Goal: Task Accomplishment & Management: Complete application form

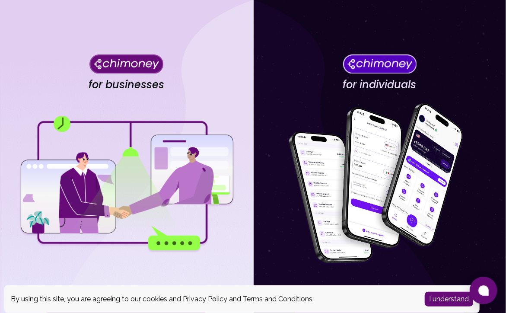
scroll to position [77, 0]
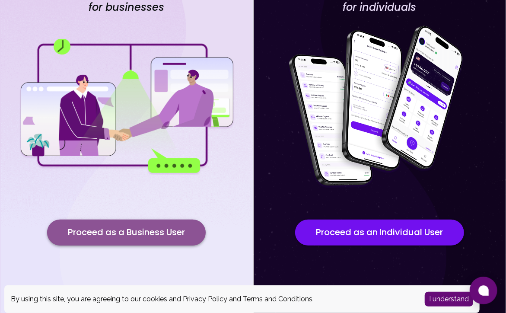
click at [128, 226] on button "Proceed as a Business User" at bounding box center [126, 233] width 159 height 26
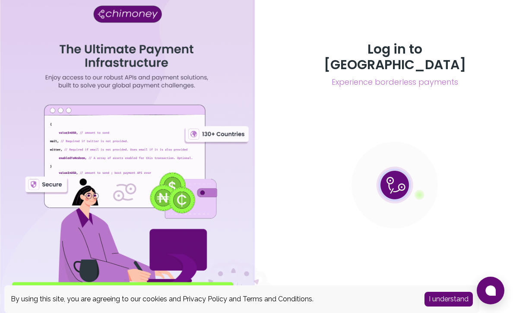
click at [431, 303] on button "I understand" at bounding box center [449, 299] width 48 height 15
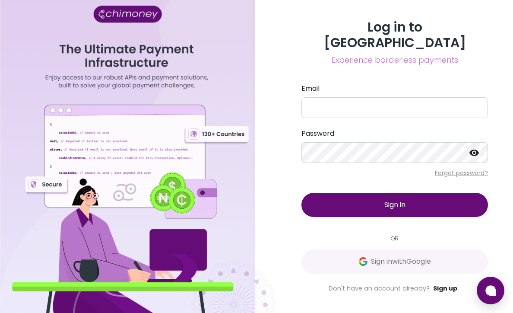
click at [443, 284] on link "Sign up" at bounding box center [446, 288] width 24 height 9
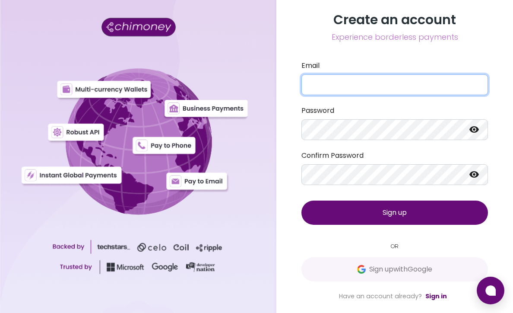
click at [364, 86] on input "Email" at bounding box center [395, 84] width 187 height 21
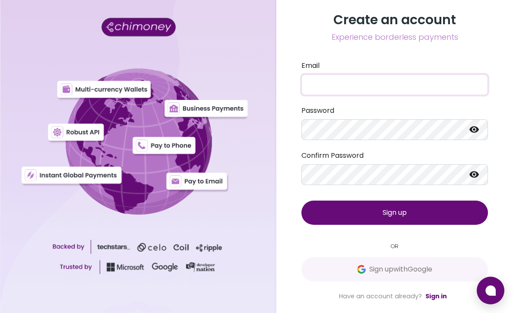
paste input "mail@everykeyusa.com"
type input "mail@everykeyusa.com"
click at [407, 204] on button "Sign up" at bounding box center [395, 213] width 187 height 24
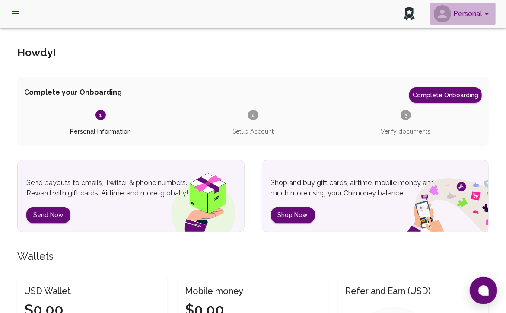
click at [474, 17] on button "Personal" at bounding box center [462, 14] width 65 height 22
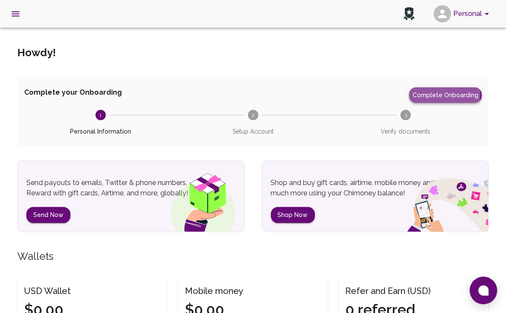
click at [430, 94] on button "Complete Onboarding" at bounding box center [445, 95] width 73 height 16
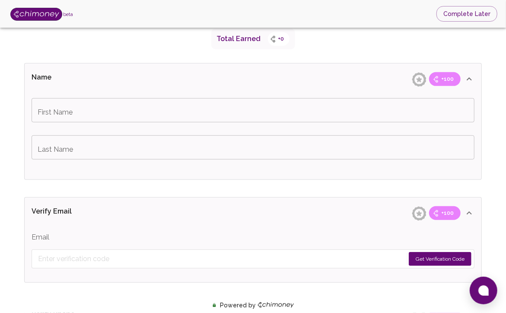
scroll to position [137, 0]
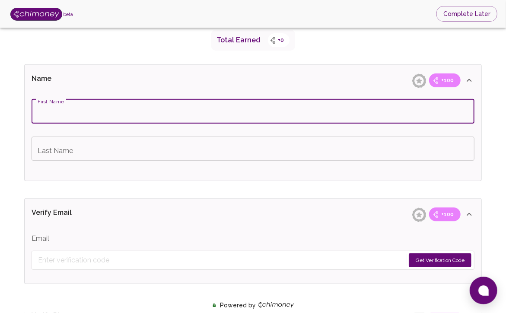
click at [301, 115] on input "First Name" at bounding box center [253, 111] width 443 height 24
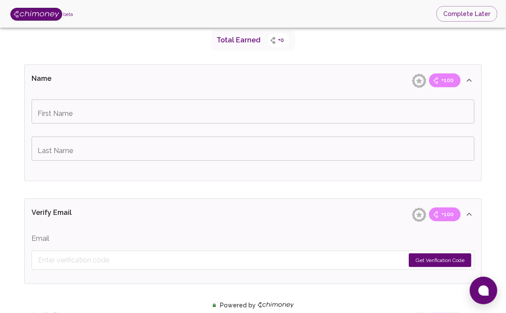
click at [118, 118] on input "First Name" at bounding box center [253, 111] width 443 height 24
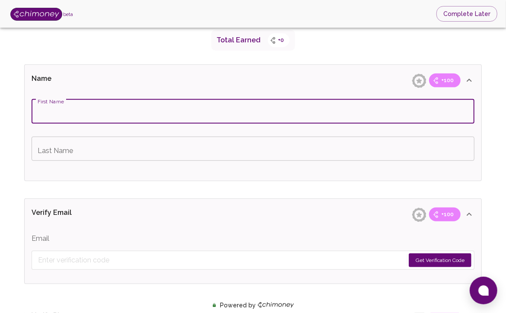
paste input "Christopher"
type input "Christopher"
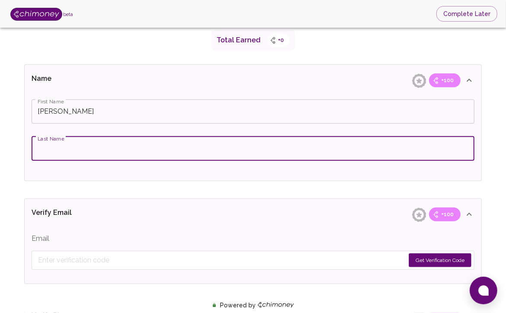
click at [157, 149] on input "Last Name" at bounding box center [253, 149] width 443 height 24
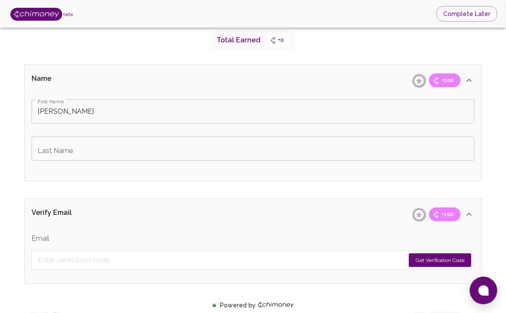
click at [325, 166] on div "First Name Christopher First Name Last Name Last Name" at bounding box center [253, 138] width 457 height 85
click at [320, 166] on div "First Name Christopher First Name Last Name Last Name" at bounding box center [253, 138] width 457 height 85
click at [315, 159] on input "Last Name" at bounding box center [253, 149] width 443 height 24
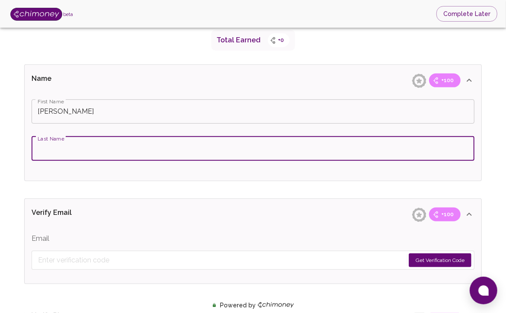
paste input "Wentz"
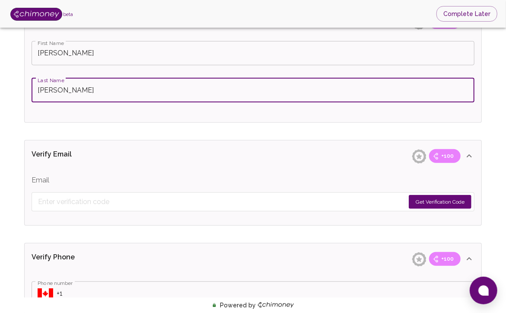
scroll to position [199, 0]
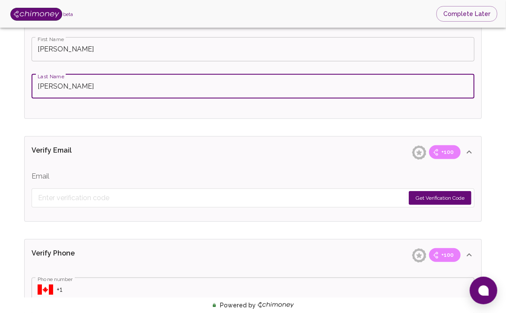
type input "Wentz"
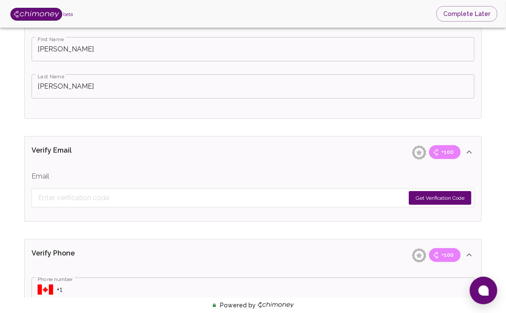
click at [317, 118] on div "Email Get Verification Code" at bounding box center [253, 76] width 457 height 85
click at [443, 193] on button "Get Verification Code" at bounding box center [440, 198] width 63 height 14
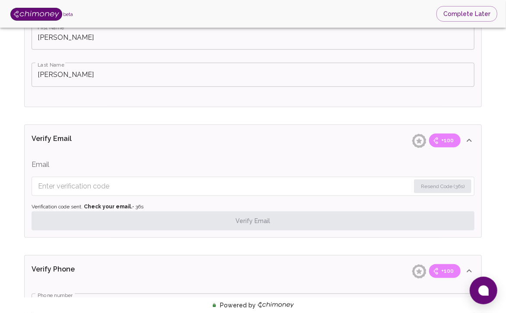
scroll to position [228, 0]
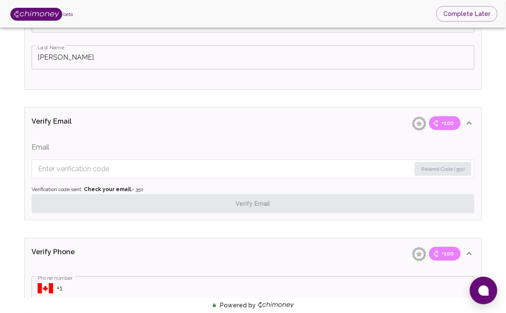
click at [145, 160] on form "Resend Code (35s)" at bounding box center [253, 168] width 443 height 19
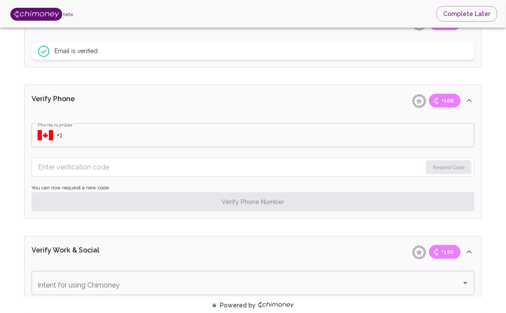
scroll to position [329, 0]
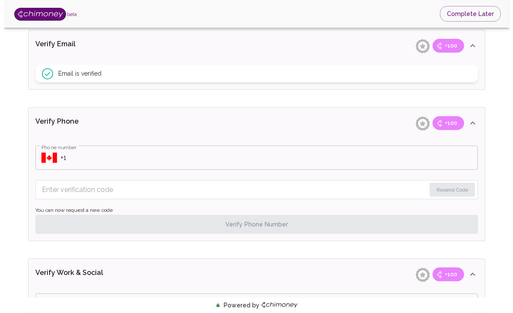
scroll to position [302, 0]
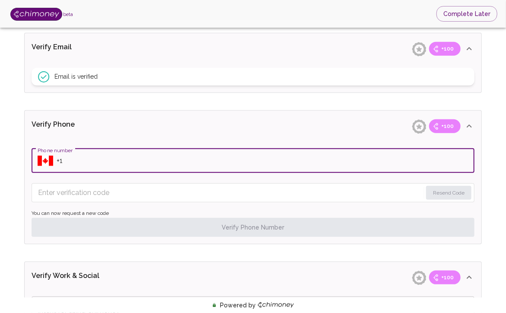
click at [288, 169] on input "Phone number" at bounding box center [266, 161] width 418 height 24
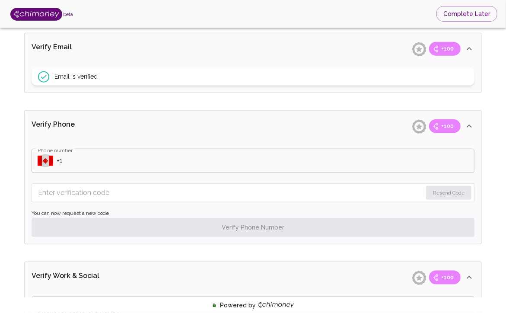
click at [45, 160] on icon "Select country" at bounding box center [46, 161] width 16 height 10
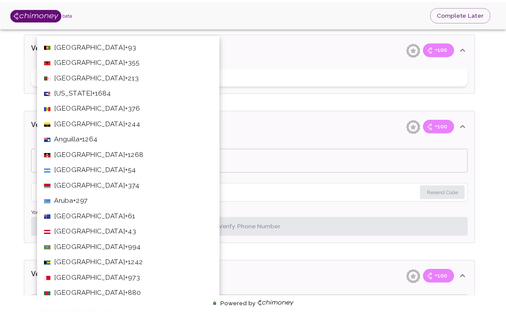
scroll to position [3345, 0]
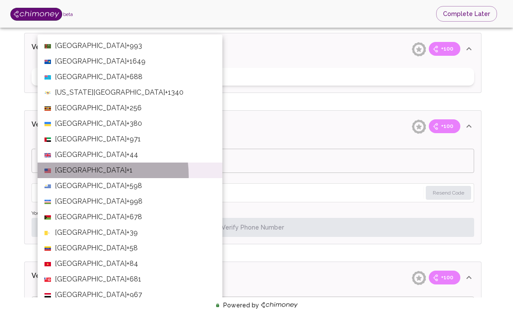
click at [75, 176] on li "United States +1" at bounding box center [130, 171] width 185 height 16
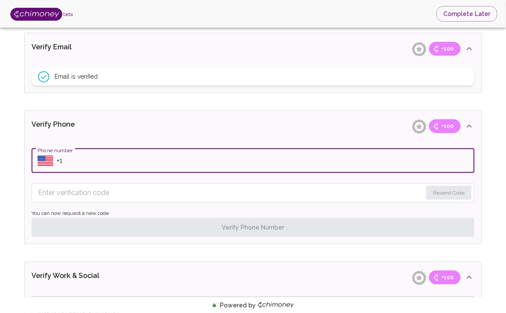
click at [130, 153] on input "Phone number" at bounding box center [266, 161] width 418 height 24
click at [335, 150] on input "Phone number" at bounding box center [266, 161] width 418 height 24
paste input "+1 (571) 245-8000"
type input "+1 (571) 245-8000"
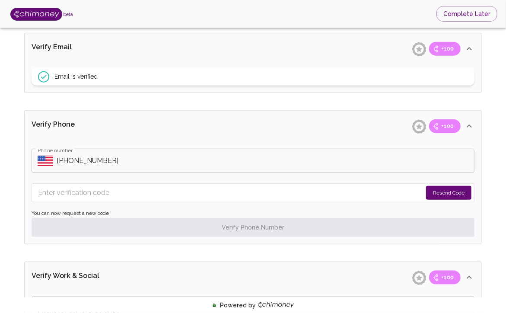
click at [375, 198] on input "Enter verification code" at bounding box center [230, 193] width 384 height 14
click at [443, 191] on button "Resend Code" at bounding box center [448, 193] width 45 height 14
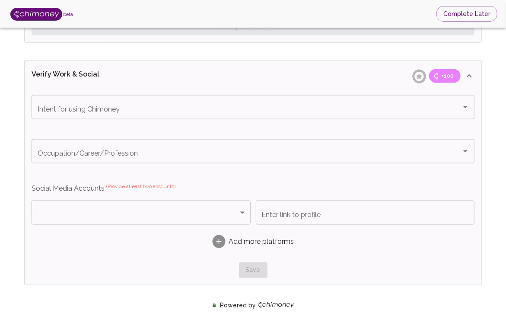
scroll to position [506, 0]
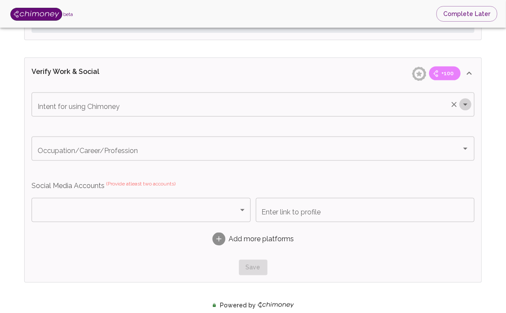
click at [464, 106] on icon "Open" at bounding box center [465, 104] width 10 height 10
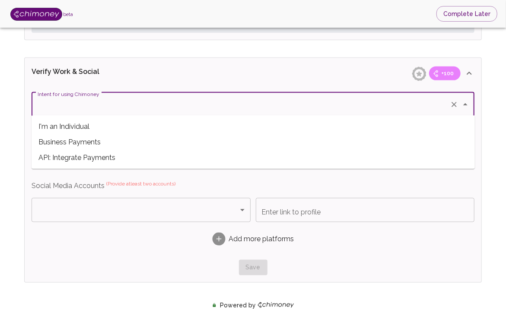
click at [373, 136] on span "Business Payments" at bounding box center [253, 142] width 443 height 16
type input "Business Payments"
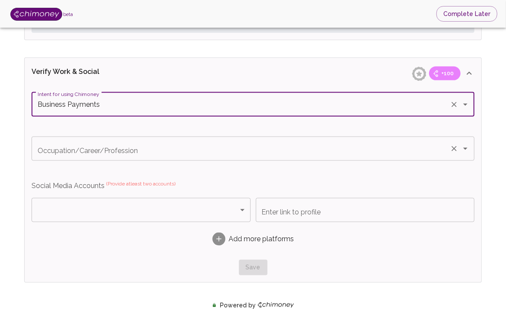
click at [373, 137] on div "Occupation/Career/Profession" at bounding box center [253, 149] width 443 height 24
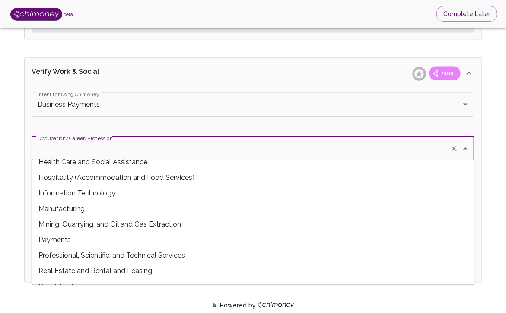
scroll to position [180, 0]
click at [293, 210] on span "Manufacturing" at bounding box center [253, 209] width 443 height 16
type input "Manufacturing"
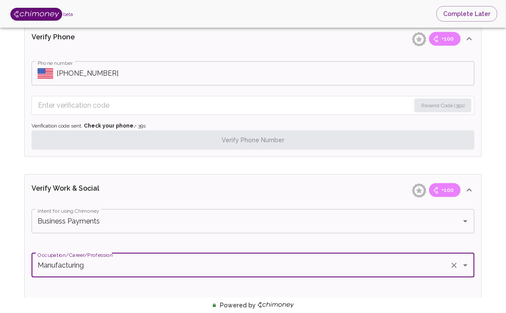
scroll to position [389, 0]
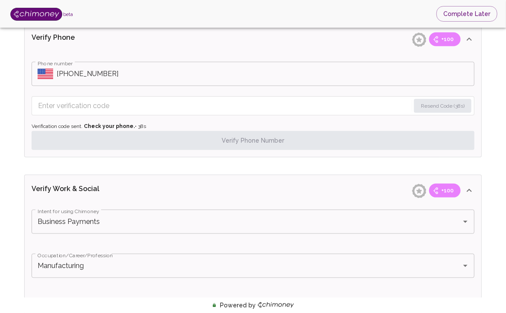
click at [176, 96] on form "Resend Code (38s)" at bounding box center [253, 105] width 443 height 19
click at [178, 103] on input "Enter verification code" at bounding box center [224, 106] width 372 height 14
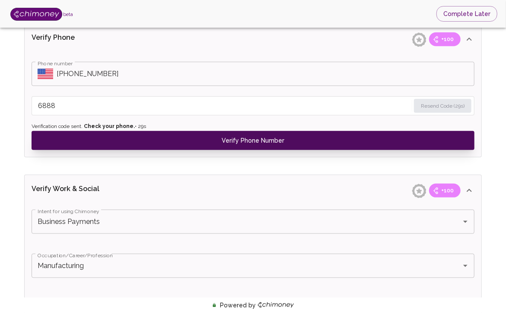
type input "6888"
click at [218, 132] on button "Verify Phone Number" at bounding box center [253, 140] width 443 height 19
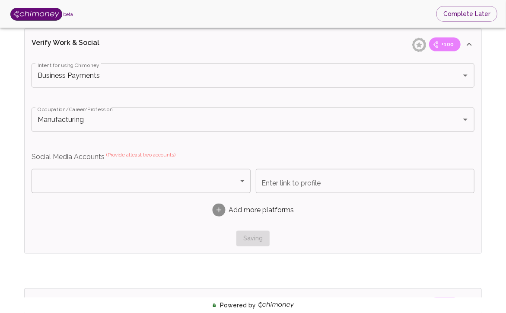
scroll to position [536, 0]
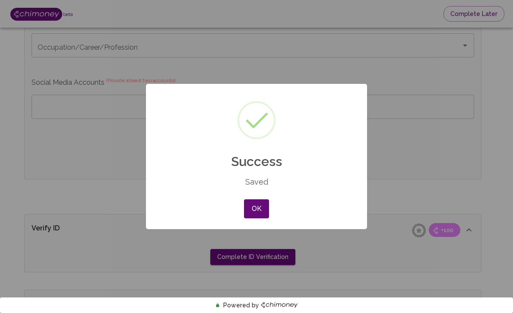
click at [239, 180] on div "Saved" at bounding box center [257, 181] width 196 height 9
click at [261, 197] on div "OK No Cancel" at bounding box center [256, 208] width 29 height 23
click at [261, 212] on button "OK" at bounding box center [256, 208] width 25 height 19
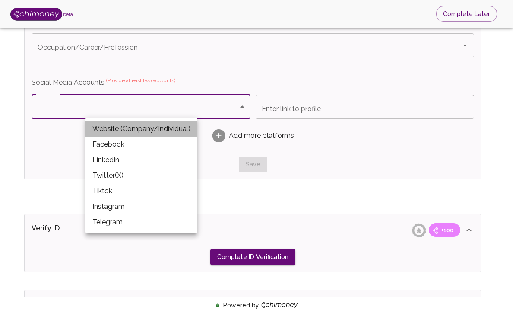
click at [156, 131] on li "Website (Company/Individual)" at bounding box center [142, 129] width 112 height 16
type input "Website (Company/Individual)"
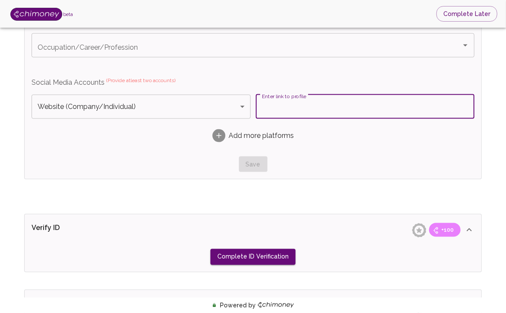
click at [295, 102] on input "Enter link to profile" at bounding box center [365, 107] width 219 height 24
click at [366, 112] on input "Enter link to profile" at bounding box center [365, 107] width 219 height 24
paste input "everykey.com"
type input "everykey.com"
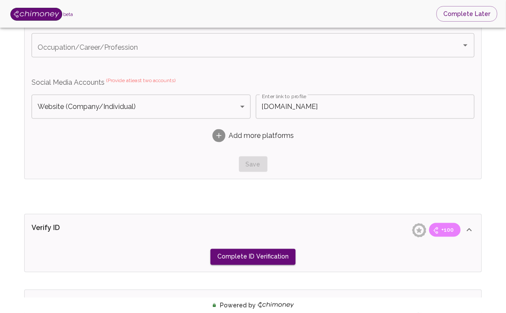
click at [351, 148] on div "Intent for using Chimoney Intent for using Chimoney Occupation/Career/Professio…" at bounding box center [253, 80] width 443 height 183
click at [271, 139] on span "Add more platforms" at bounding box center [261, 136] width 65 height 10
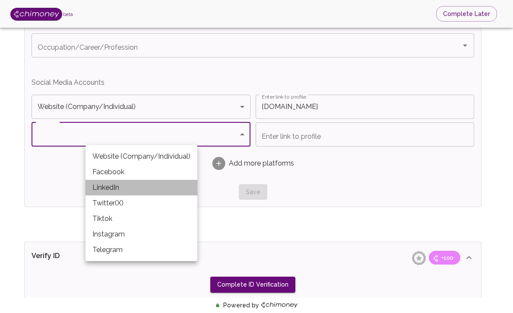
click at [162, 189] on li "LinkedIn" at bounding box center [142, 188] width 112 height 16
type input "LinkedIn"
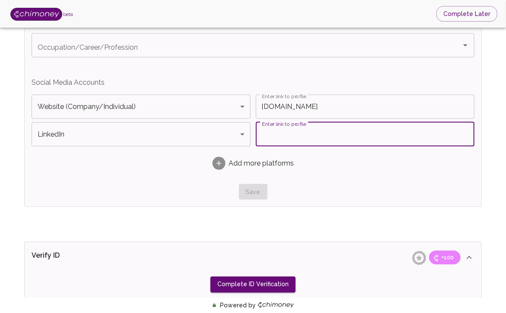
click at [265, 132] on input "Enter link to profile" at bounding box center [365, 134] width 219 height 24
paste input "https://www.linkedin.com/in/chris-wentz"
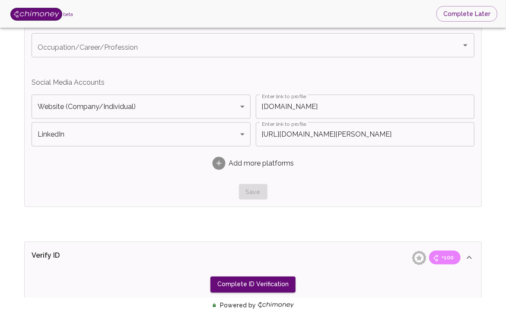
click at [259, 188] on div "Save" at bounding box center [253, 192] width 443 height 16
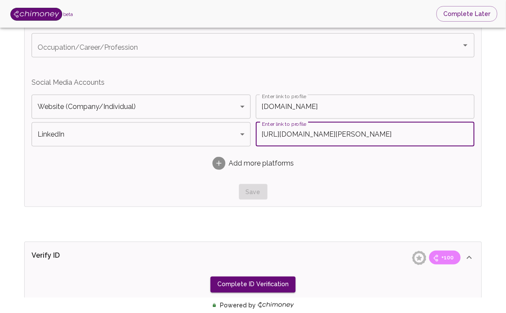
click at [284, 134] on input "https://www.linkedin.com/in/chris-wentz" at bounding box center [365, 134] width 219 height 24
drag, startPoint x: 304, startPoint y: 134, endPoint x: 230, endPoint y: 134, distance: 74.3
click at [230, 134] on div "LinkedIn LinkedIn Platform Enter link to profile https://www.linkedin.com/in/ch…" at bounding box center [253, 134] width 443 height 24
type input "linkedin.com/in/chris-wentz"
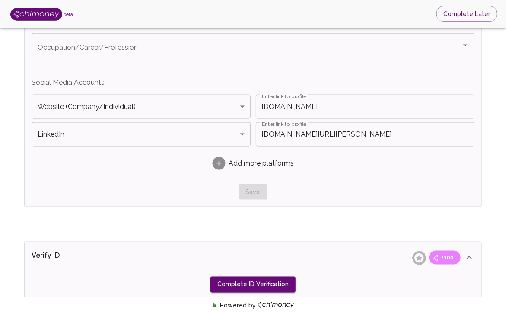
click at [376, 159] on div "Add more platforms" at bounding box center [253, 163] width 443 height 27
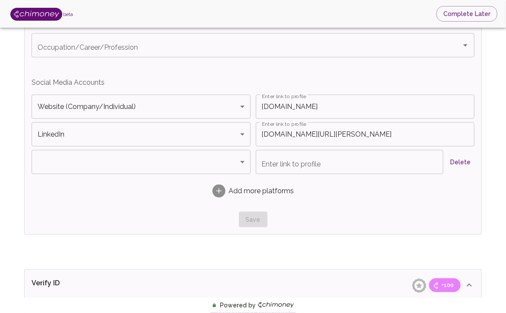
click at [446, 163] on div "Enter link to profile Enter link to profile Delete" at bounding box center [365, 162] width 219 height 24
click at [453, 162] on button "Delete" at bounding box center [461, 162] width 28 height 16
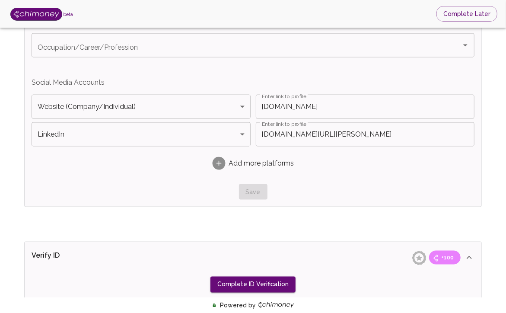
click at [254, 192] on div "Save" at bounding box center [253, 192] width 443 height 16
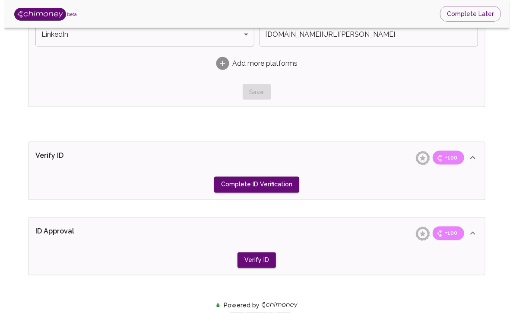
scroll to position [636, 0]
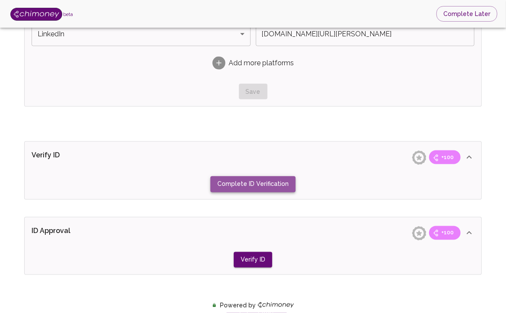
click at [286, 182] on button "Complete ID Verification" at bounding box center [252, 184] width 85 height 16
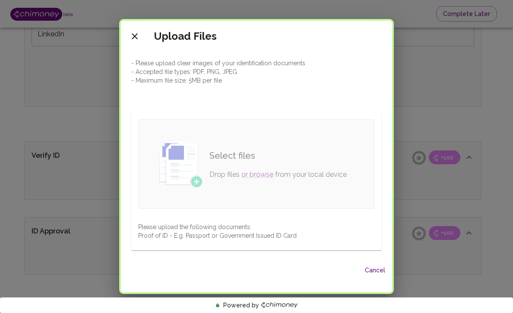
click at [286, 182] on div "Select files Drop files or browse from your local device" at bounding box center [278, 164] width 151 height 45
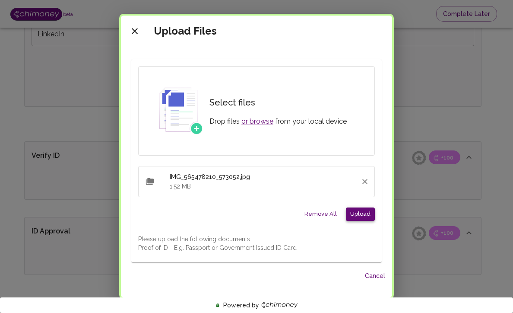
scroll to position [48, 0]
click at [349, 214] on button "Upload" at bounding box center [360, 213] width 29 height 13
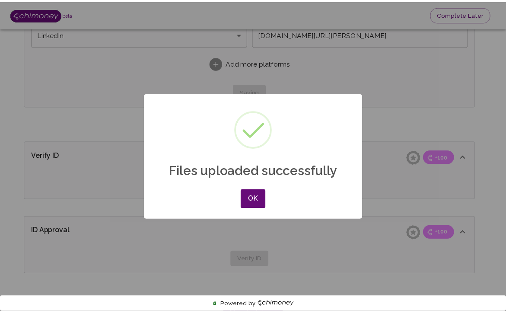
scroll to position [0, 0]
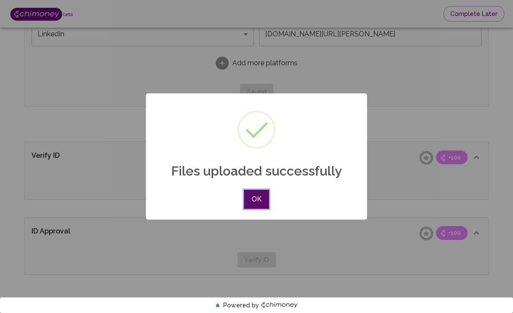
click at [255, 201] on button "OK" at bounding box center [256, 199] width 25 height 19
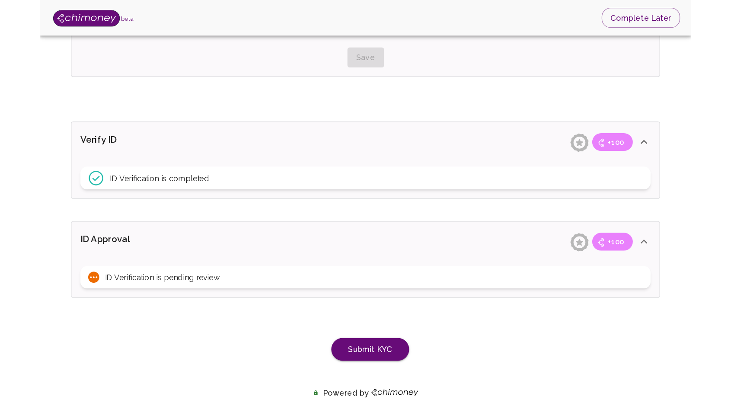
scroll to position [638, 0]
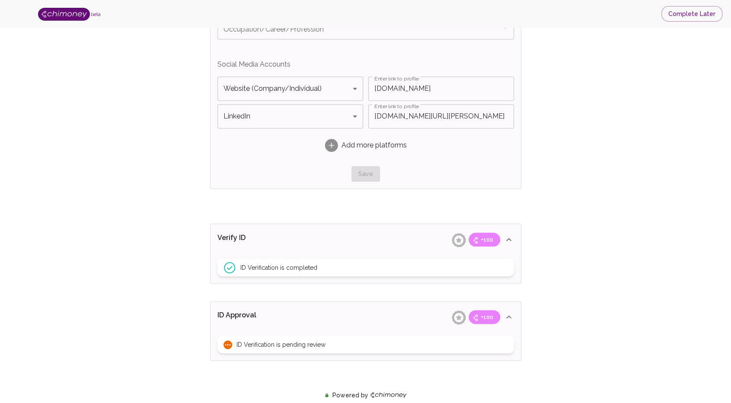
scroll to position [574, 0]
click at [370, 179] on div "Save" at bounding box center [365, 174] width 297 height 16
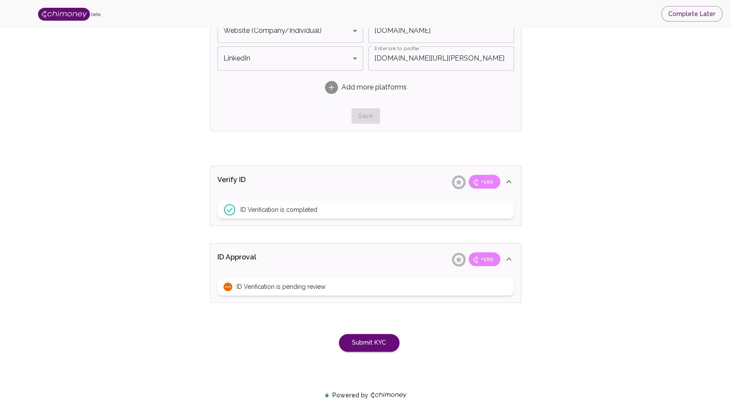
scroll to position [638, 0]
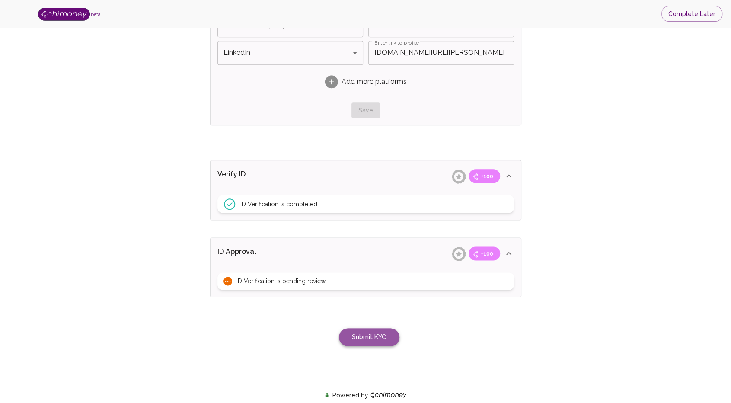
click at [376, 312] on button "Submit KYC" at bounding box center [369, 337] width 61 height 18
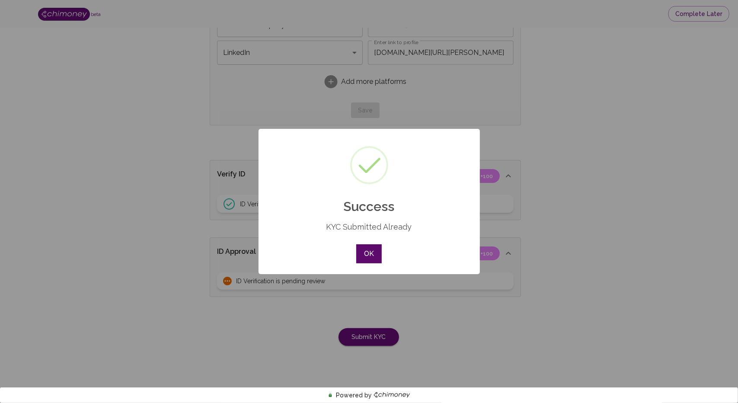
click at [363, 250] on button "OK" at bounding box center [368, 253] width 25 height 19
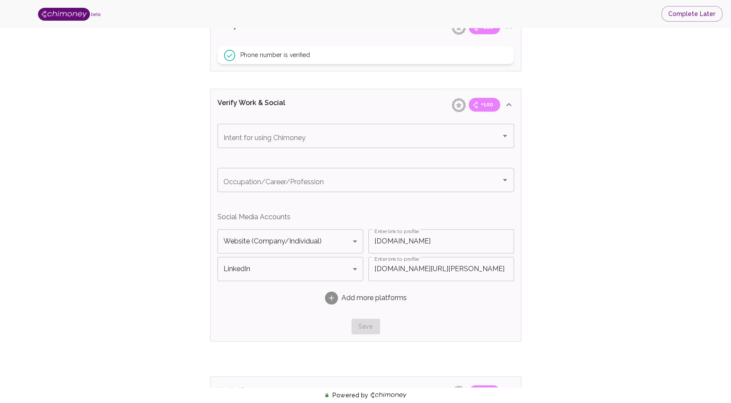
scroll to position [425, 0]
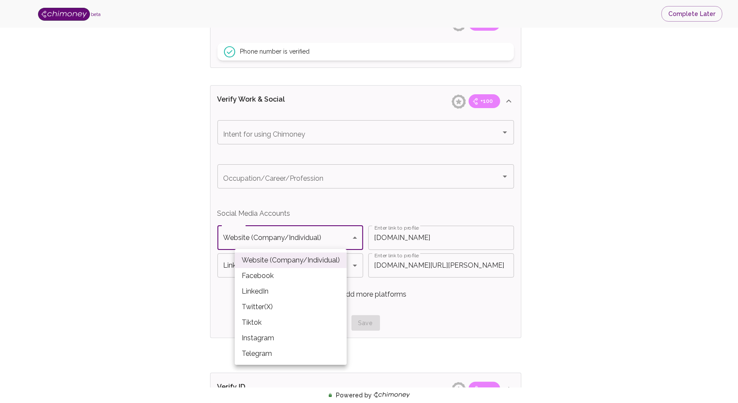
click at [332, 235] on body "beta Complete Later Verify ID and Earn Complete verification steps to earn Rewa…" at bounding box center [369, 96] width 738 height 1043
click at [332, 235] on div at bounding box center [369, 201] width 738 height 403
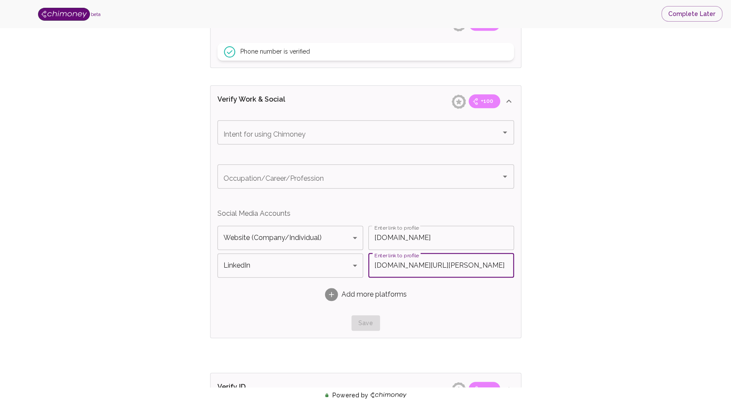
click at [427, 268] on input "linkedin.com/in/chris-wentz" at bounding box center [441, 265] width 146 height 24
click at [469, 262] on input "linkedin.com/in/chris-wentz" at bounding box center [441, 265] width 146 height 24
click at [408, 264] on input "linkedin.com/in/chris-wentz" at bounding box center [441, 265] width 146 height 24
click at [373, 312] on div "Save" at bounding box center [365, 323] width 297 height 16
click at [404, 243] on input "everykey.com" at bounding box center [441, 238] width 146 height 24
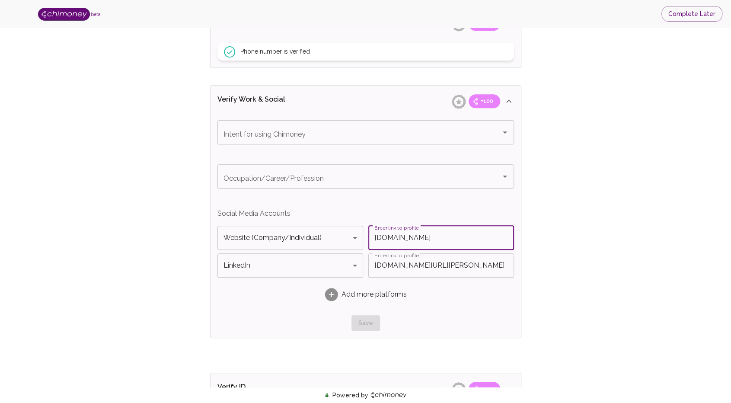
click at [447, 243] on input "everykey.com" at bounding box center [441, 238] width 146 height 24
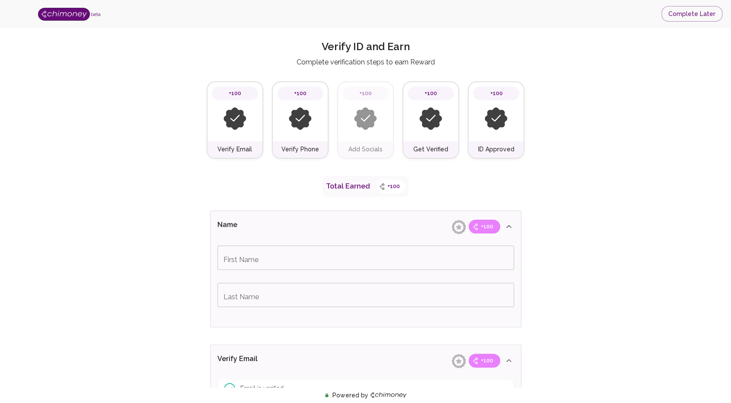
scroll to position [0, 0]
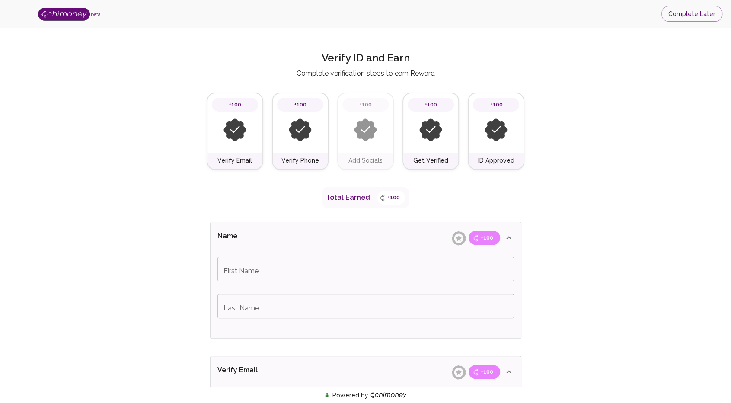
click at [366, 144] on div at bounding box center [365, 130] width 46 height 37
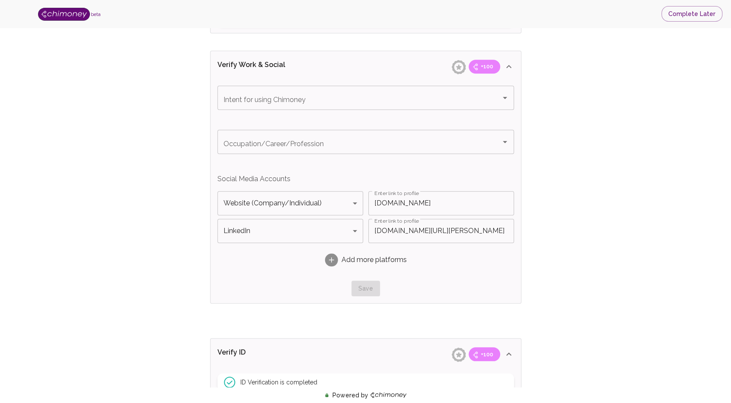
scroll to position [466, 0]
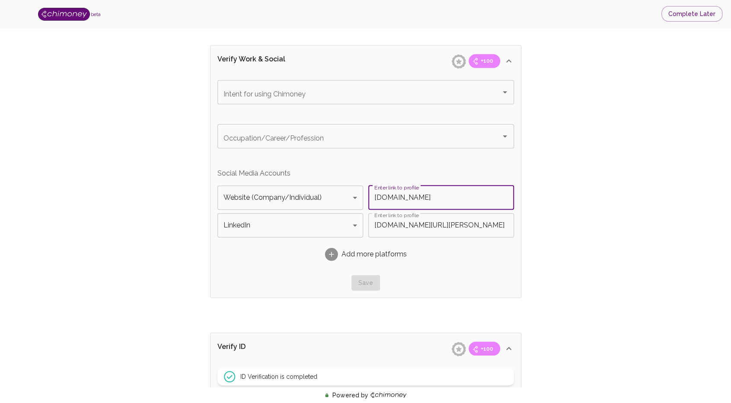
click at [397, 205] on input "everykey.com" at bounding box center [441, 197] width 146 height 24
click at [372, 198] on input "everykey.com" at bounding box center [441, 197] width 146 height 24
type input "www,everykey.com"
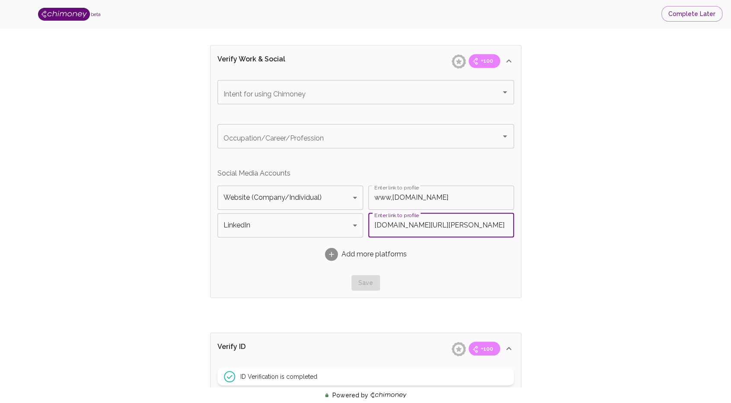
click at [374, 227] on input "linkedin.com/in/chris-wentz" at bounding box center [441, 225] width 146 height 24
type input "www,linkedin.com/in/chris-wentz"
click at [453, 250] on div "Add more platforms" at bounding box center [365, 254] width 297 height 27
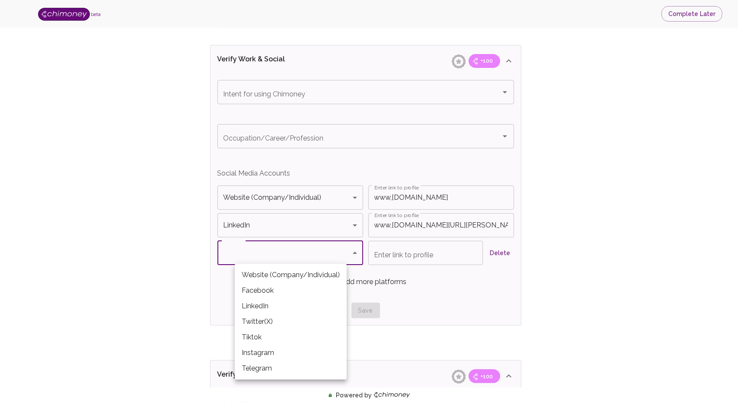
click at [335, 250] on body "beta Complete Later Verify ID and Earn Complete verification steps to earn Rewa…" at bounding box center [369, 69] width 738 height 1070
click at [328, 280] on li "Website (Company/Individual)" at bounding box center [291, 275] width 112 height 16
type input "Website (Company/Individual)"
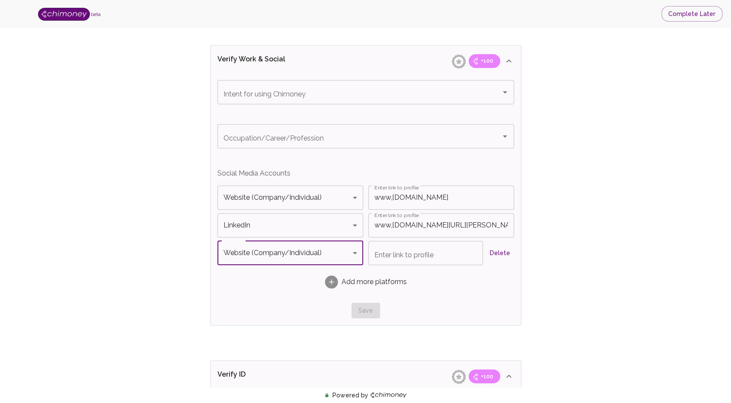
click at [422, 203] on input "www,everykey.com" at bounding box center [441, 197] width 146 height 24
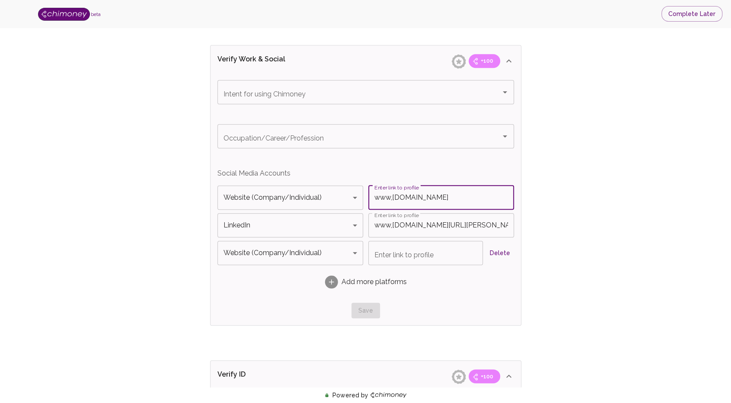
click at [422, 203] on input "www,everykey.com" at bounding box center [441, 197] width 146 height 24
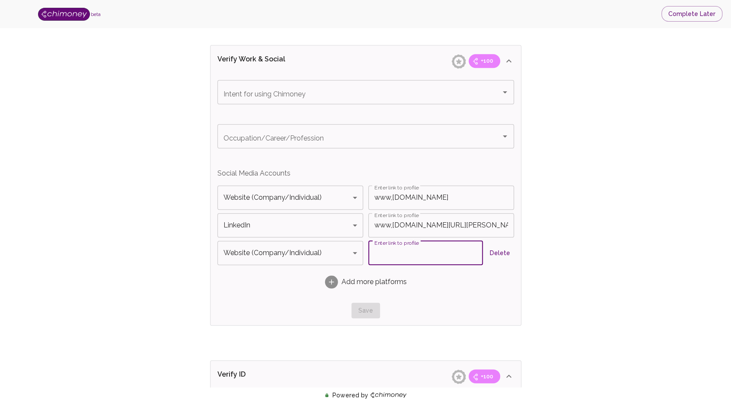
click at [406, 254] on input "Enter link to profile" at bounding box center [425, 253] width 115 height 24
paste input "www,everykey.com"
type input "www,everykey.com"
click at [507, 276] on div "Add more platforms" at bounding box center [365, 281] width 297 height 27
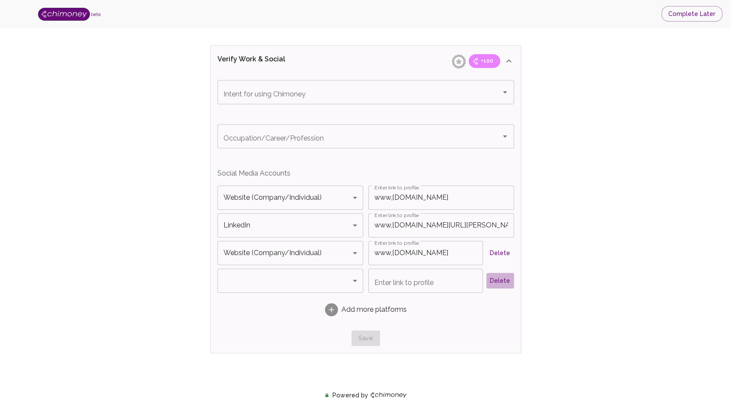
click at [505, 281] on button "Delete" at bounding box center [500, 281] width 28 height 16
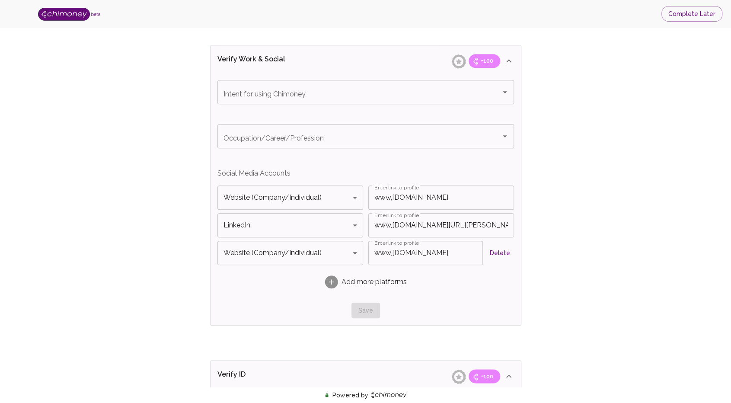
click at [365, 309] on div "Save" at bounding box center [365, 311] width 297 height 16
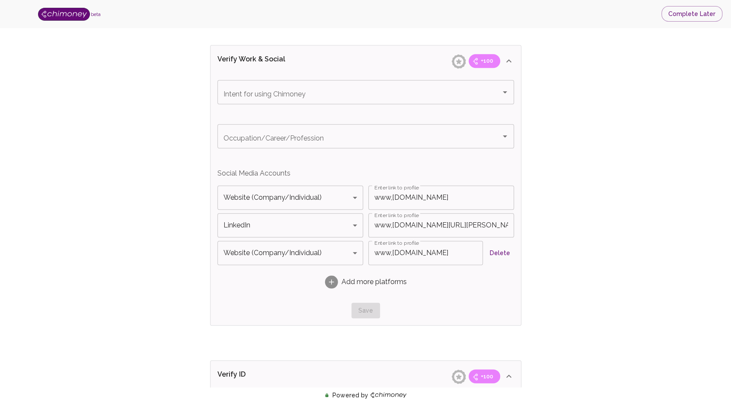
click at [365, 309] on div "Save" at bounding box center [365, 311] width 297 height 16
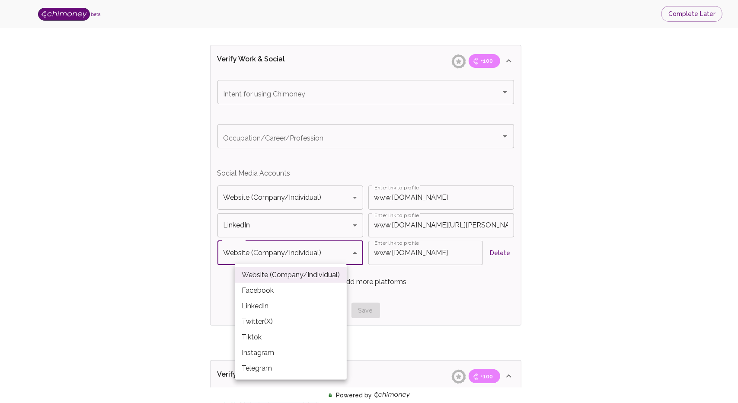
click at [350, 256] on body "beta Complete Later Verify ID and Earn Complete verification steps to earn Rewa…" at bounding box center [369, 69] width 738 height 1070
click at [485, 287] on div at bounding box center [369, 201] width 738 height 403
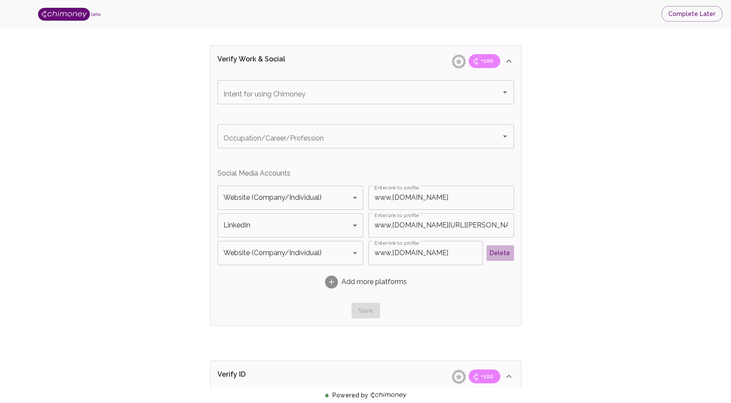
click at [506, 246] on button "Delete" at bounding box center [500, 253] width 28 height 16
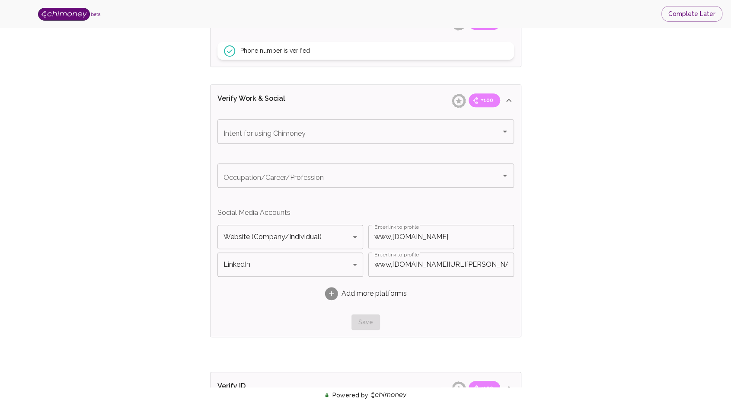
scroll to position [435, 0]
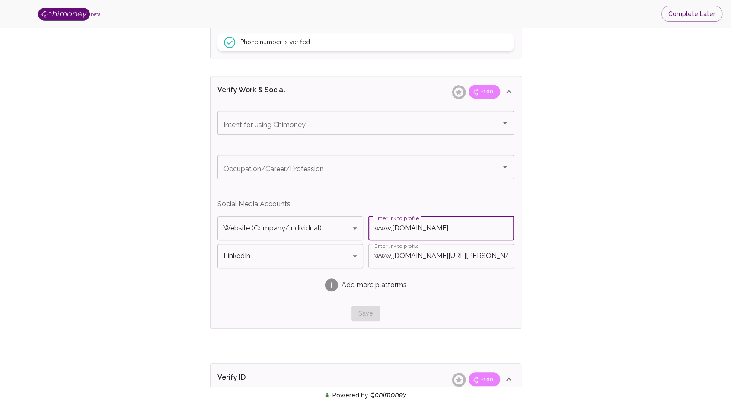
click at [379, 230] on input "www,everykey.com" at bounding box center [441, 228] width 146 height 24
drag, startPoint x: 393, startPoint y: 228, endPoint x: 333, endPoint y: 217, distance: 61.2
click at [333, 217] on div "Website (Company/Individual) Website (Company/Individual) Platform Enter link t…" at bounding box center [365, 228] width 297 height 24
paste input "https://"
type input "https://everykey.com"
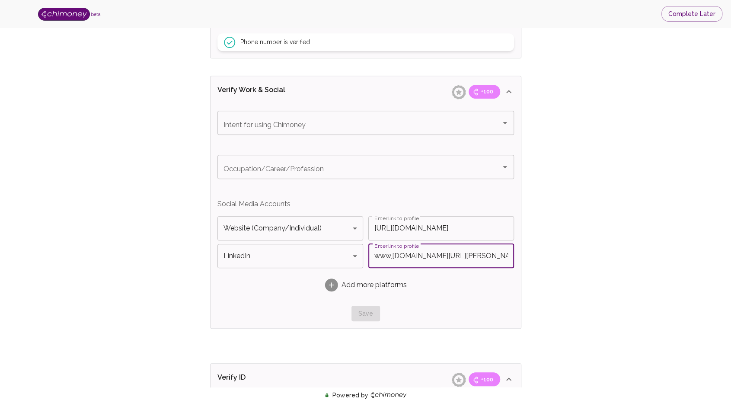
drag, startPoint x: 392, startPoint y: 255, endPoint x: 288, endPoint y: 223, distance: 108.1
click at [288, 223] on div "Website (Company/Individual) Website (Company/Individual) Platform Enter link t…" at bounding box center [365, 257] width 297 height 83
paste input "https://"
type input "https://linkedin.com/in/chris-wentz"
click at [513, 279] on div "Verify ID and Earn Complete verification steps to earn Reward +100 Verify Email…" at bounding box center [366, 93] width 676 height 974
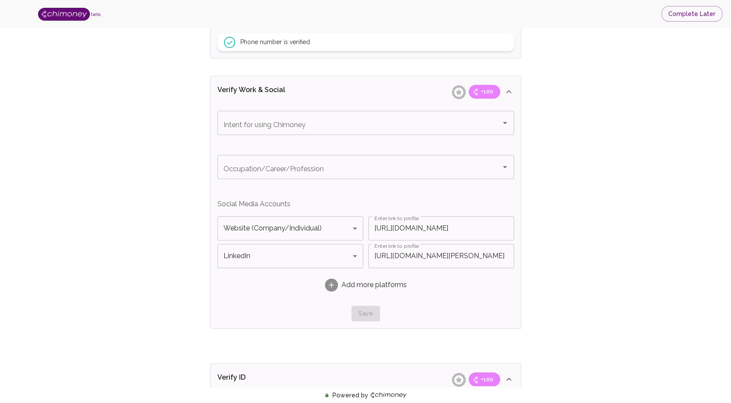
click at [374, 310] on div "Save" at bounding box center [365, 314] width 297 height 16
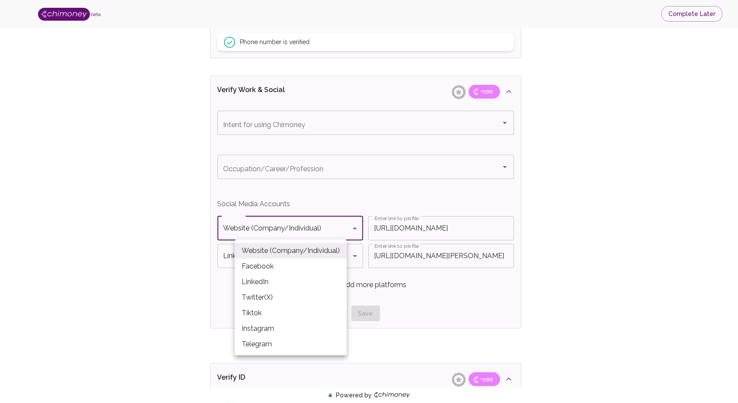
click at [354, 233] on body "beta Complete Later Verify ID and Earn Complete verification steps to earn Rewa…" at bounding box center [369, 86] width 738 height 1043
click at [307, 312] on li "Telegram" at bounding box center [291, 344] width 112 height 16
type input "Telegram"
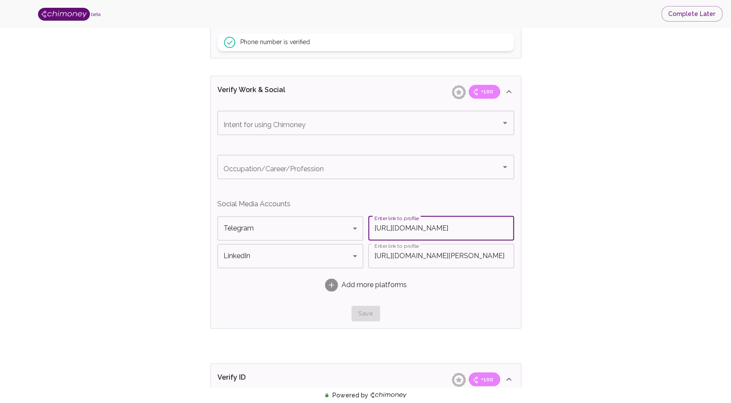
click at [416, 228] on input "https://everykey.com" at bounding box center [441, 228] width 146 height 24
drag, startPoint x: 399, startPoint y: 226, endPoint x: 341, endPoint y: 221, distance: 57.7
click at [341, 221] on div "Telegram Telegram Platform Enter link to profile https://everykey.com Enter lin…" at bounding box center [365, 228] width 297 height 24
type input "t.me/everykey.com"
click at [293, 312] on div "Save" at bounding box center [365, 314] width 297 height 16
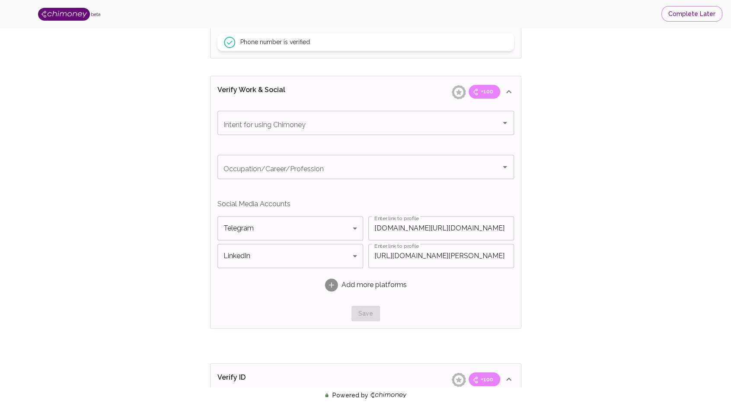
click at [293, 312] on div "Save" at bounding box center [365, 314] width 297 height 16
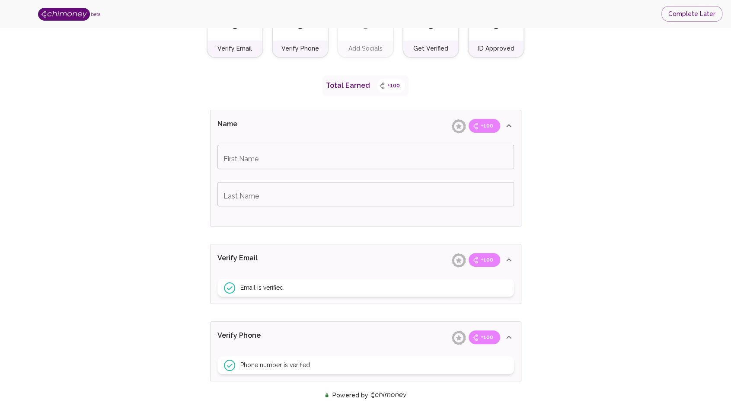
scroll to position [0, 0]
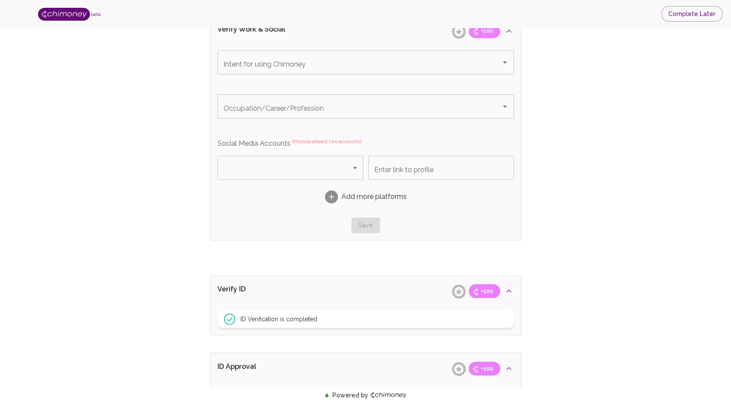
scroll to position [610, 0]
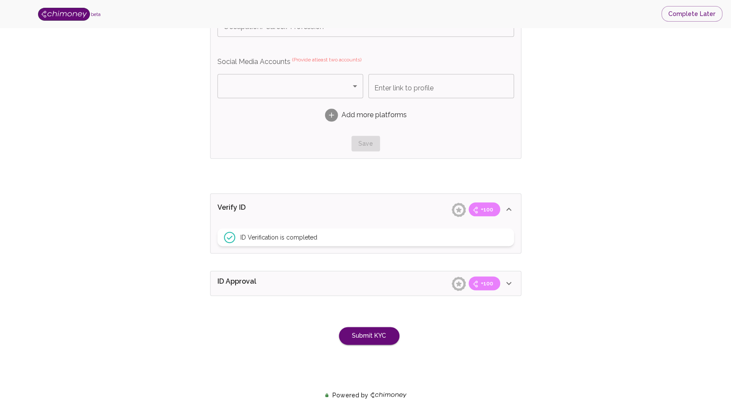
scroll to position [576, 0]
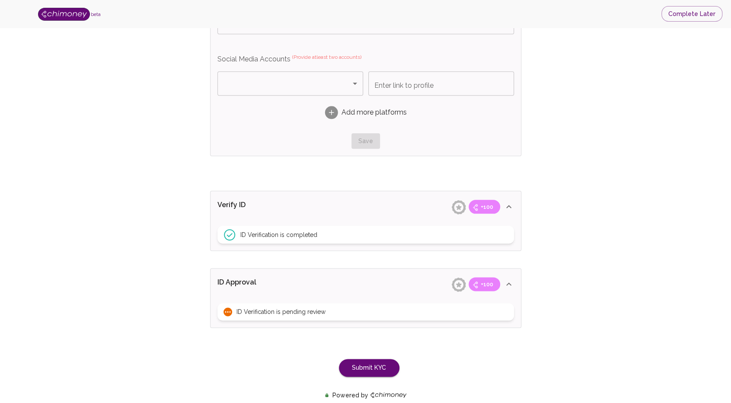
scroll to position [610, 0]
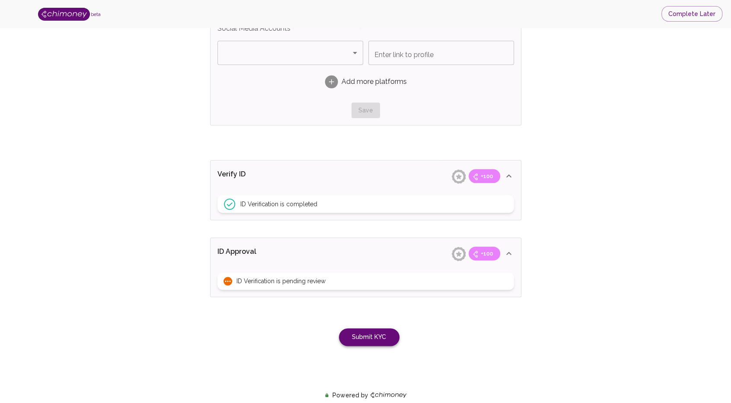
click at [387, 342] on button "Submit KYC" at bounding box center [369, 337] width 61 height 18
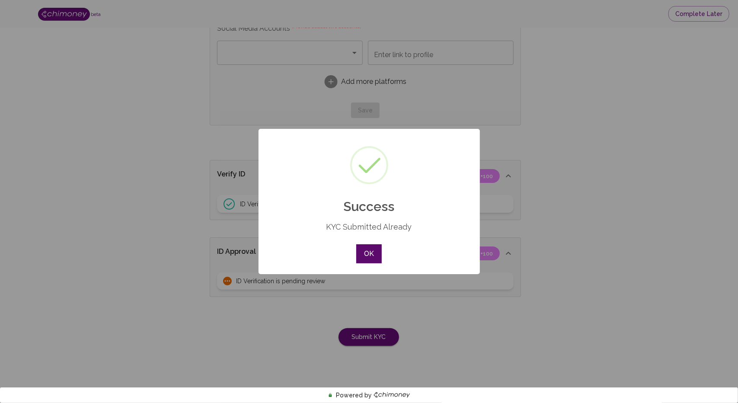
click at [369, 259] on button "OK" at bounding box center [368, 253] width 25 height 19
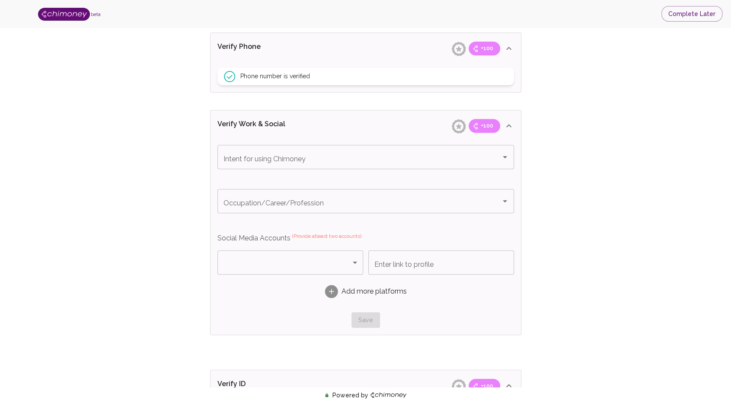
scroll to position [394, 0]
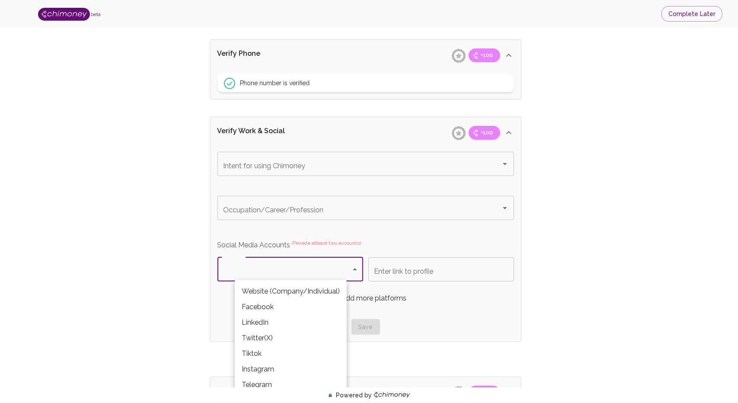
click at [354, 272] on body "beta Complete Later Verify ID and Earn Complete verification steps to earn Rewa…" at bounding box center [369, 113] width 738 height 1015
click at [310, 326] on li "LinkedIn" at bounding box center [291, 323] width 112 height 16
type input "LinkedIn"
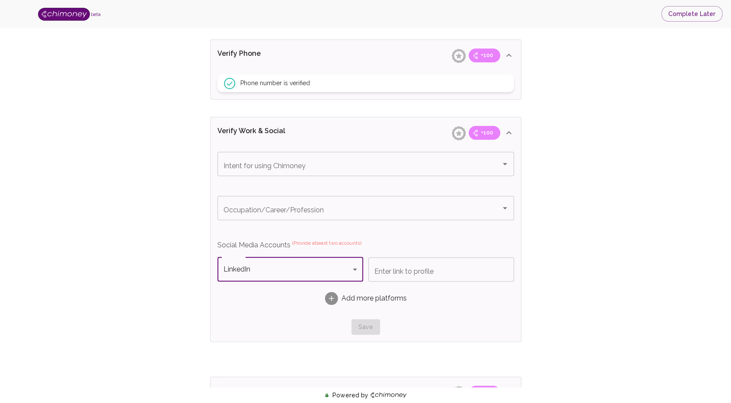
click at [400, 269] on input "Enter link to profile" at bounding box center [441, 269] width 146 height 24
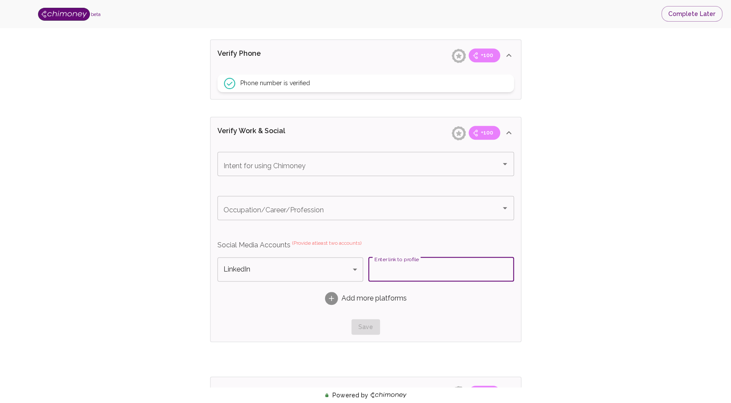
paste input "https://www.linkedin.com/in/chris-wentz"
type input "https://www.linkedin.com/in/chris-wentz"
click at [397, 301] on span "Add more platforms" at bounding box center [373, 298] width 65 height 10
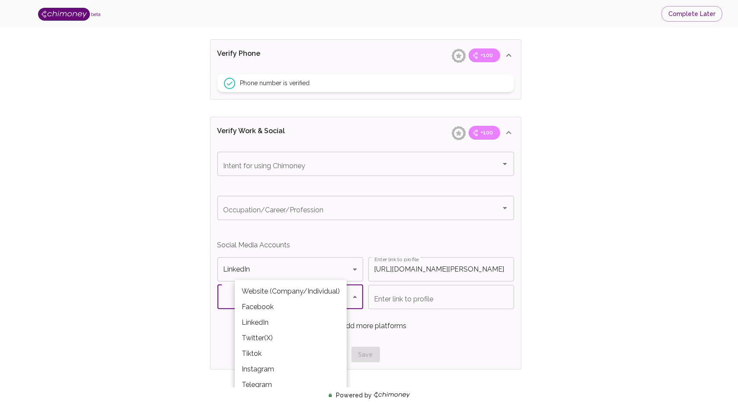
click at [310, 295] on body "beta Complete Later Verify ID and Earn Complete verification steps to earn Rewa…" at bounding box center [369, 127] width 738 height 1043
click at [288, 326] on li "LinkedIn" at bounding box center [291, 323] width 112 height 16
type input "LinkedIn"
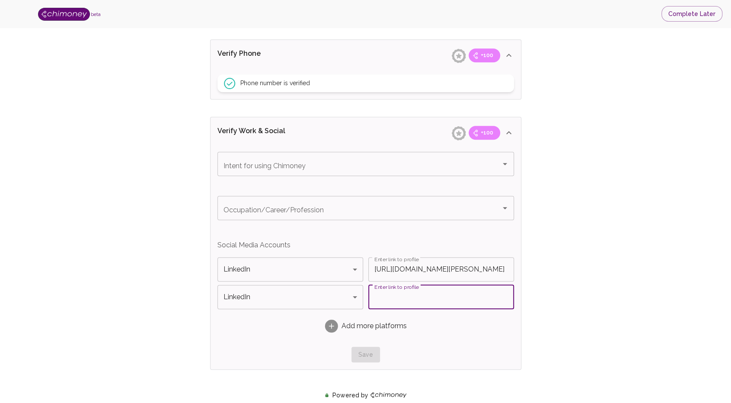
click at [414, 295] on input "Enter link to profile" at bounding box center [441, 297] width 146 height 24
type input "https://www.linkedin.com/in/chris-wentz"
click at [582, 324] on div "Verify ID and Earn Complete verification steps to earn Reward +100 Verify Email…" at bounding box center [366, 134] width 676 height 974
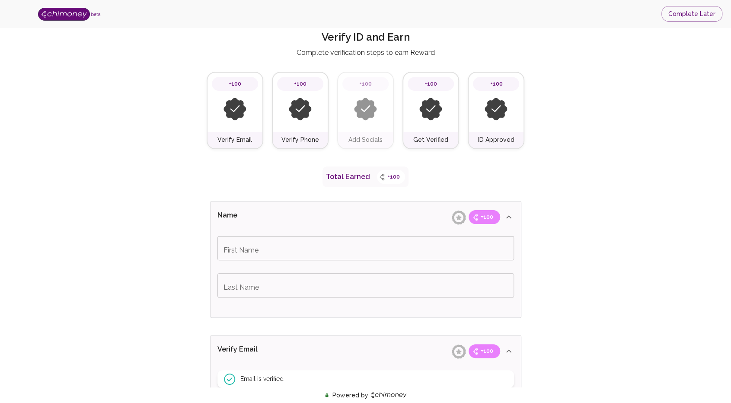
scroll to position [0, 0]
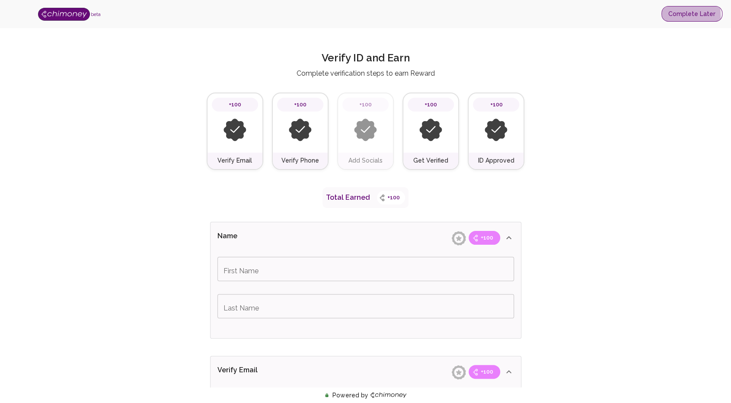
click at [673, 16] on button "Complete Later" at bounding box center [691, 14] width 61 height 16
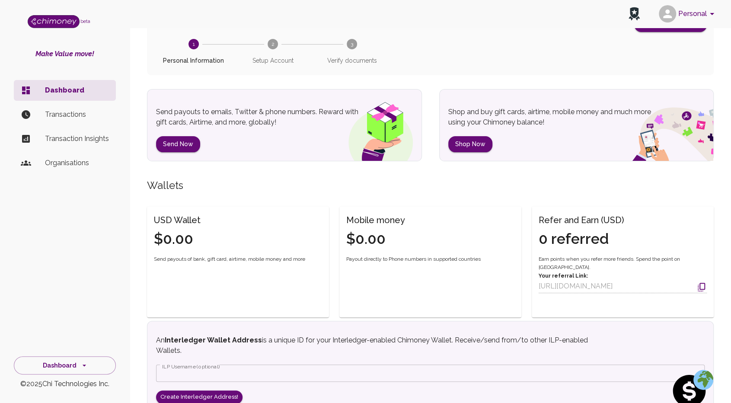
scroll to position [177, 0]
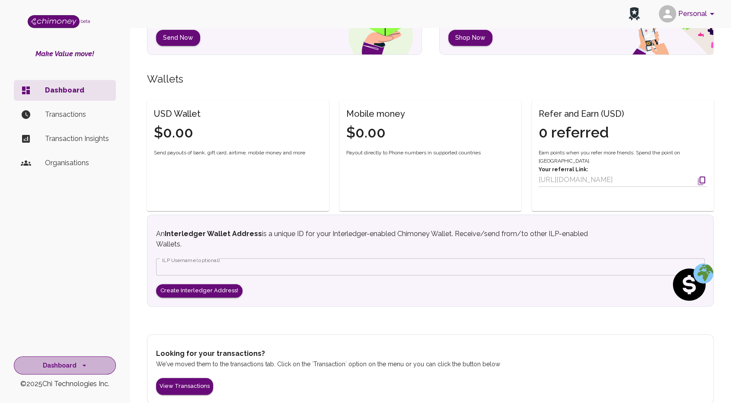
click at [74, 360] on button "Dashboard" at bounding box center [65, 365] width 102 height 19
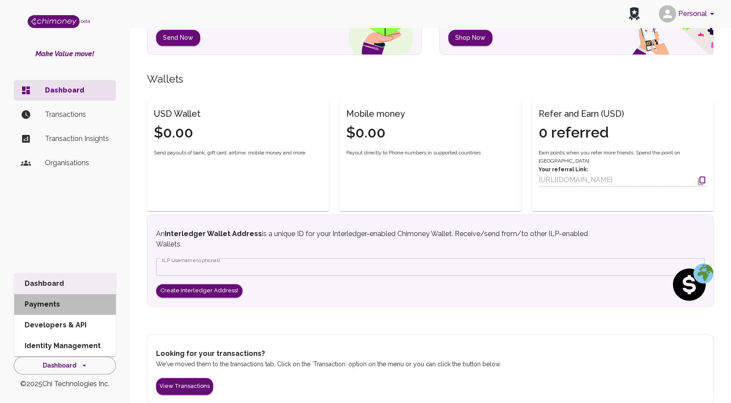
click at [68, 312] on li "Payments" at bounding box center [65, 304] width 102 height 21
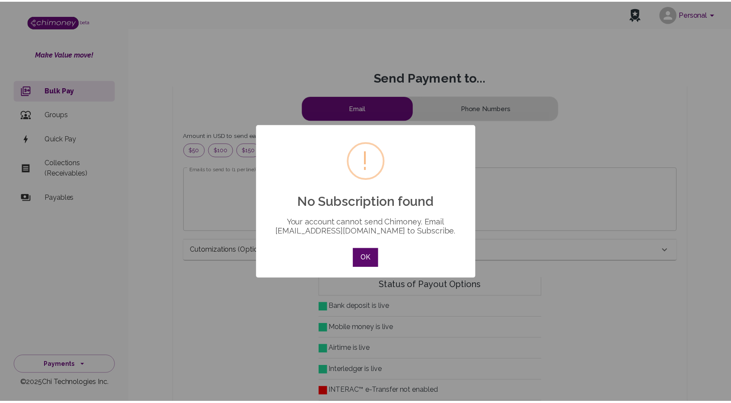
scroll to position [105, 476]
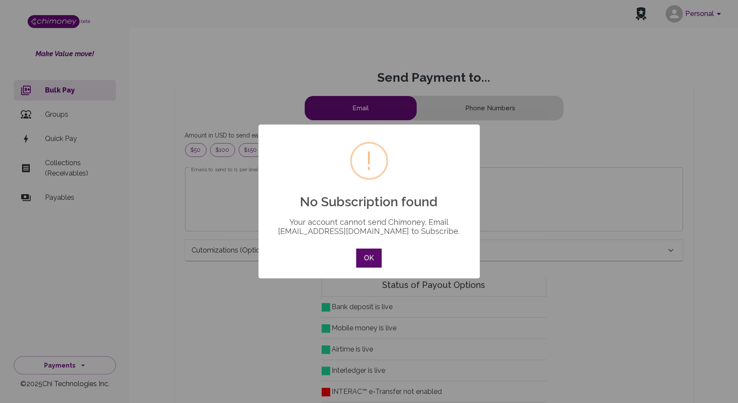
click at [368, 258] on button "OK" at bounding box center [368, 258] width 25 height 19
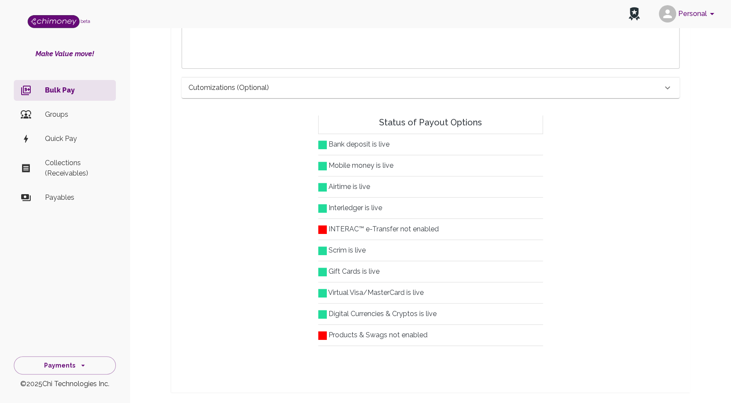
scroll to position [198, 0]
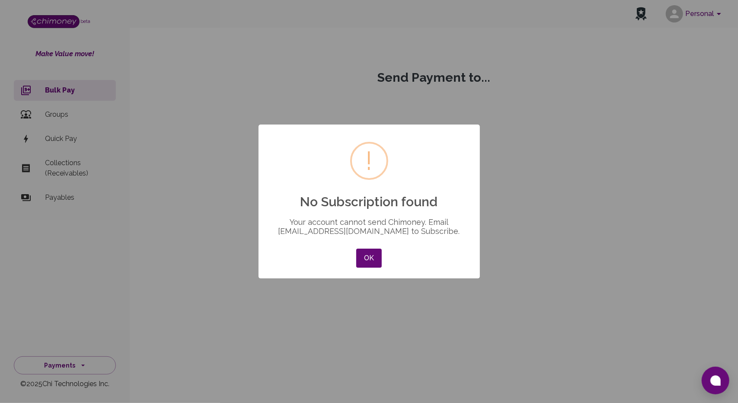
click at [705, 19] on div "× ! No Subscription found Your account cannot send Chimoney. Email [EMAIL_ADDRE…" at bounding box center [369, 201] width 738 height 403
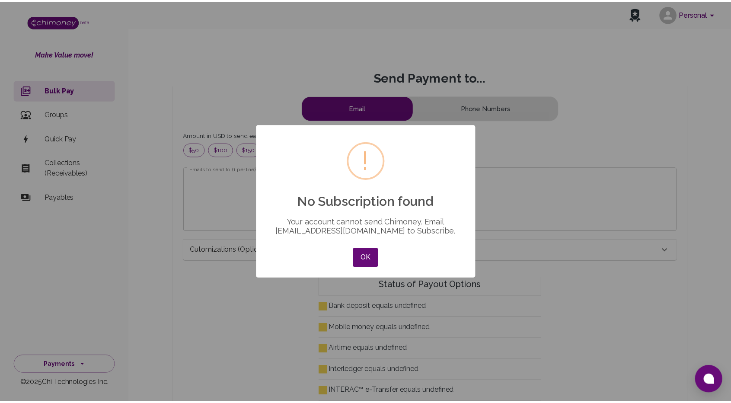
scroll to position [105, 476]
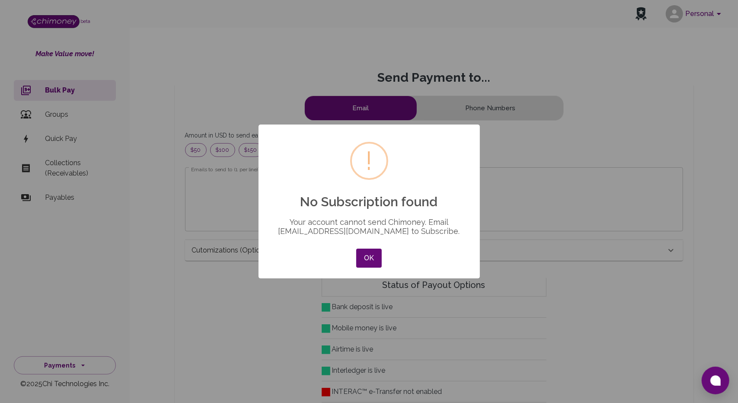
click at [705, 19] on div "× ! No Subscription found Your account cannot send Chimoney. Email [EMAIL_ADDRE…" at bounding box center [369, 201] width 738 height 403
click at [373, 256] on button "OK" at bounding box center [368, 258] width 25 height 19
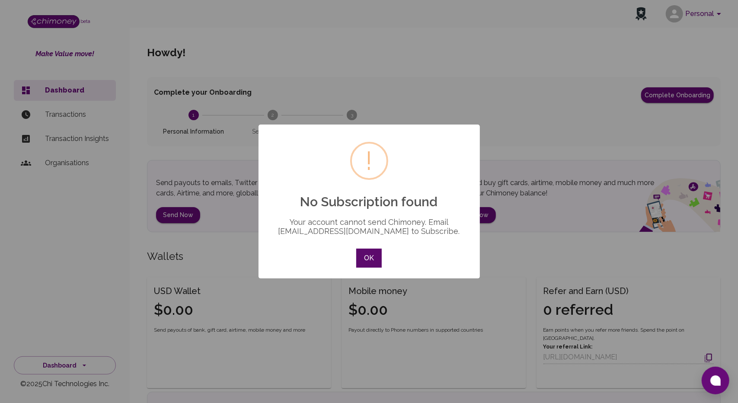
click at [365, 258] on button "OK" at bounding box center [368, 258] width 25 height 19
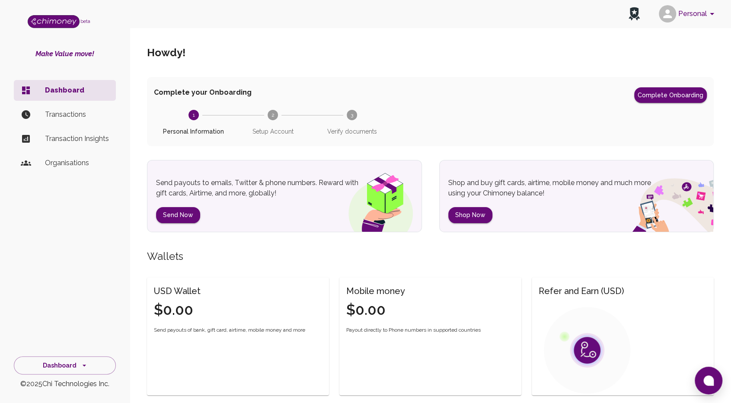
click at [698, 20] on button "Personal" at bounding box center [687, 14] width 65 height 22
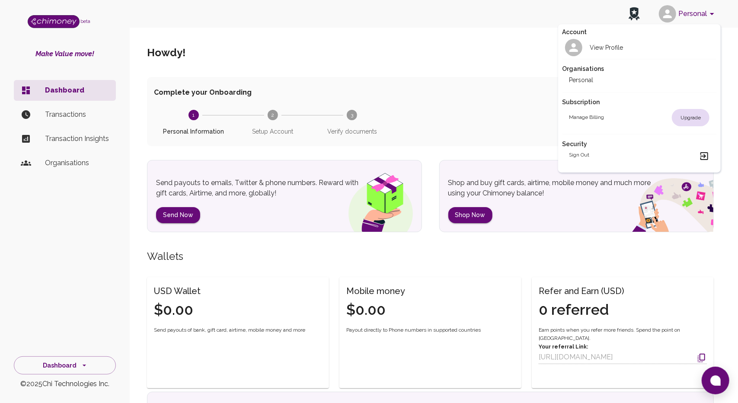
drag, startPoint x: 630, startPoint y: 72, endPoint x: 634, endPoint y: 79, distance: 8.4
click at [634, 79] on div "Organisations Personal" at bounding box center [639, 75] width 154 height 33
click at [634, 79] on li "Personal" at bounding box center [639, 80] width 154 height 14
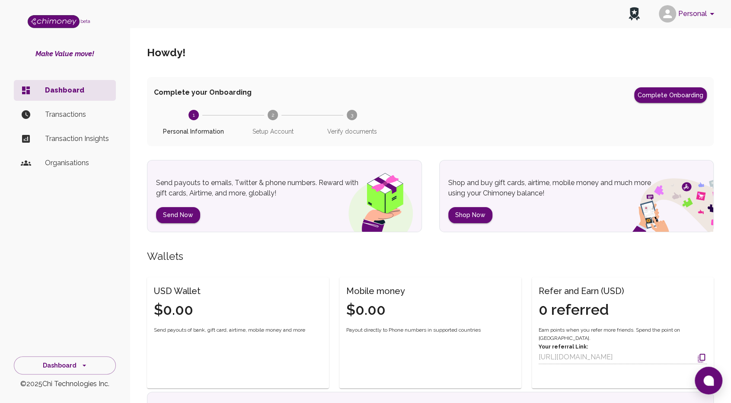
drag, startPoint x: 646, startPoint y: 86, endPoint x: 635, endPoint y: 84, distance: 10.6
click at [646, 86] on div "Complete your Onboarding Complete Onboarding 1 Personal Information 2 Setup Acc…" at bounding box center [430, 111] width 567 height 69
click at [650, 90] on button "Complete Onboarding" at bounding box center [670, 95] width 73 height 16
